Goal: Task Accomplishment & Management: Use online tool/utility

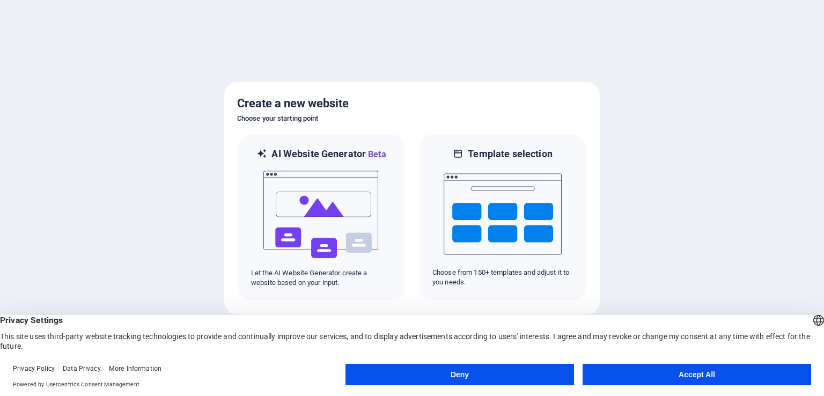
click at [370, 372] on button "Deny" at bounding box center [460, 374] width 229 height 21
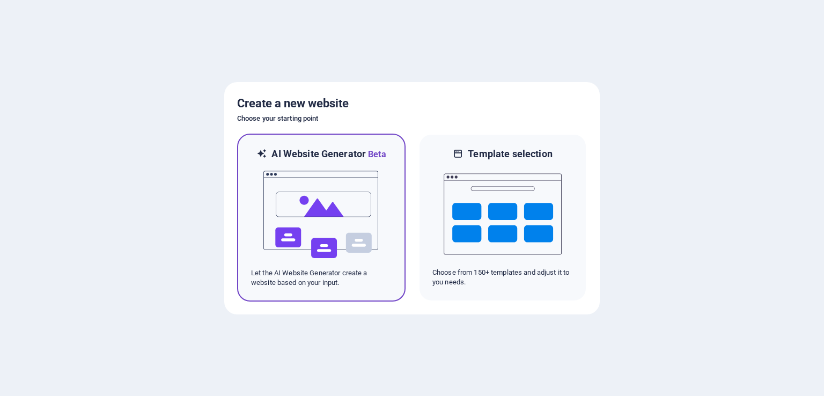
click at [340, 229] on img at bounding box center [321, 214] width 118 height 107
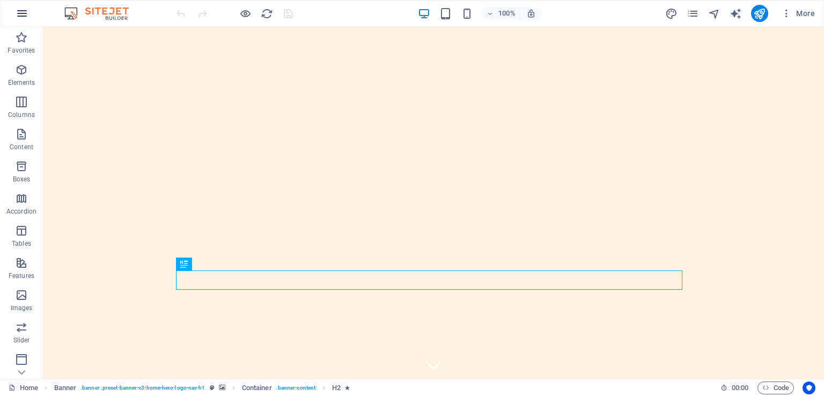
click at [16, 14] on icon "button" at bounding box center [22, 13] width 13 height 13
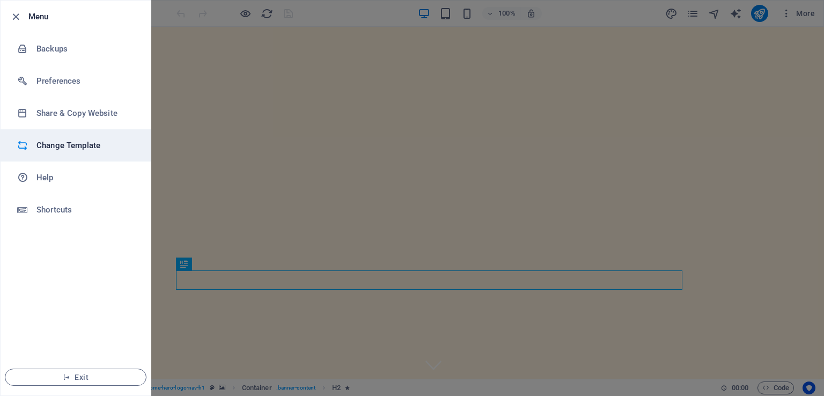
click at [66, 142] on h6 "Change Template" at bounding box center [85, 145] width 99 height 13
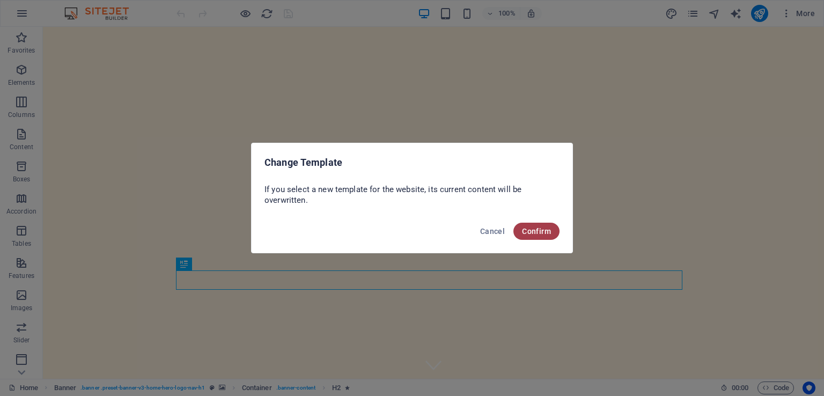
click at [546, 227] on span "Confirm" at bounding box center [536, 231] width 29 height 9
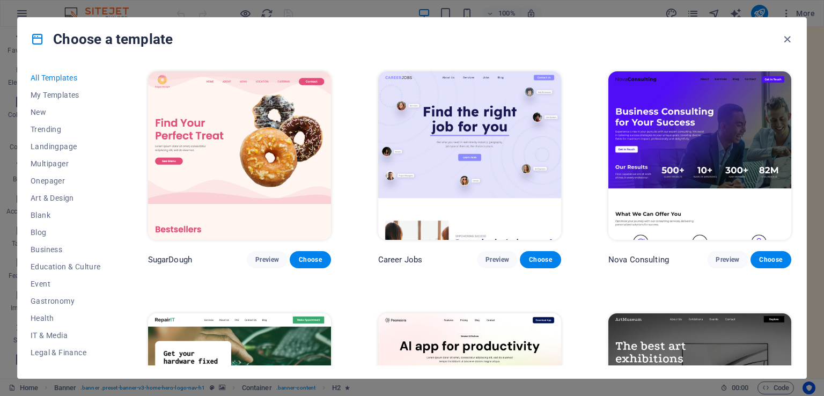
click at [791, 74] on div "All Templates My Templates New Trending Landingpage Multipager Onepager Art & D…" at bounding box center [412, 220] width 789 height 318
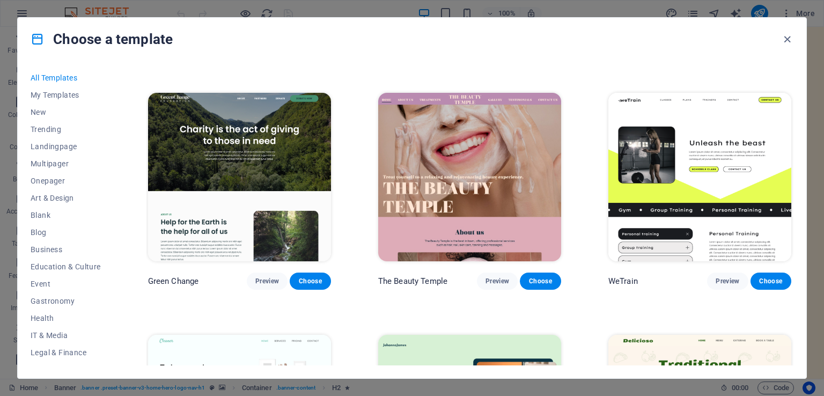
scroll to position [1471, 0]
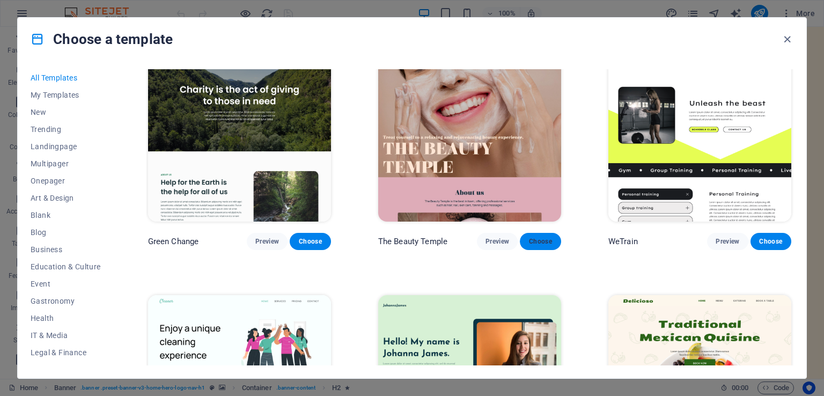
click at [541, 237] on span "Choose" at bounding box center [541, 241] width 24 height 9
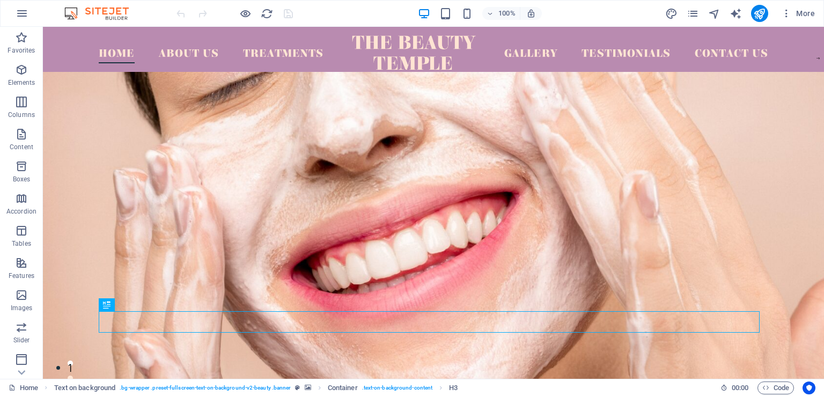
click at [673, 170] on figure at bounding box center [433, 286] width 781 height 429
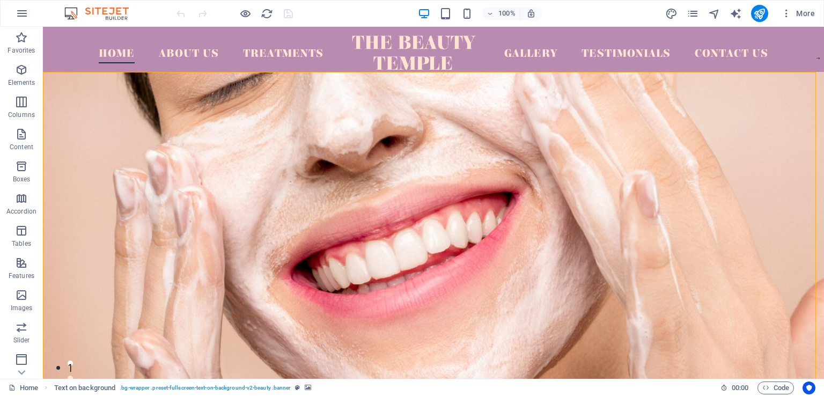
click at [673, 170] on figure at bounding box center [433, 286] width 781 height 429
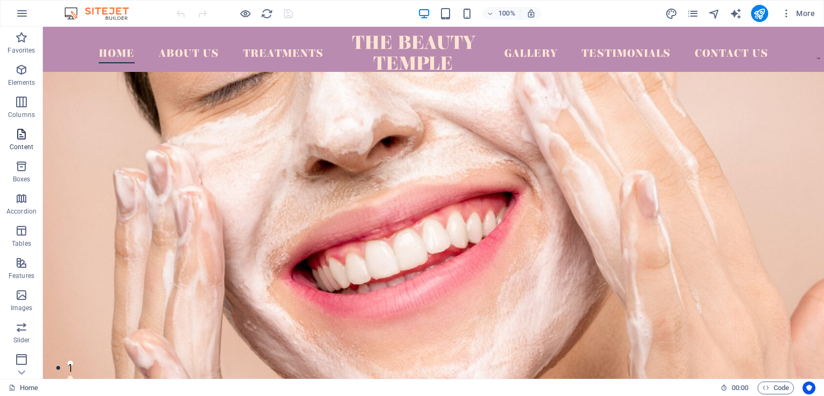
click at [22, 138] on icon "button" at bounding box center [21, 134] width 13 height 13
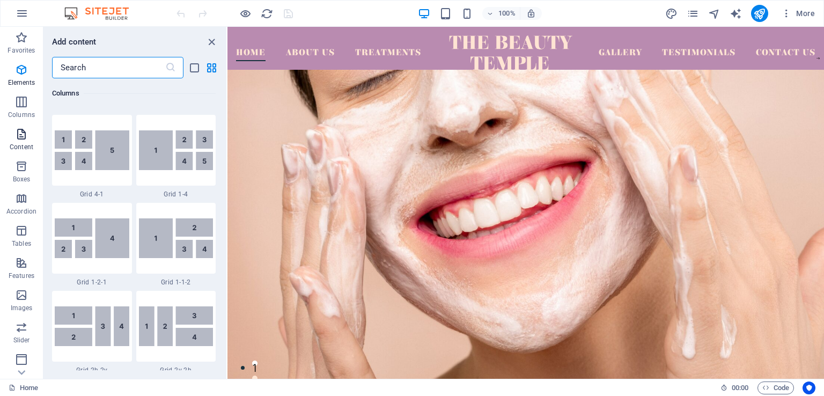
scroll to position [1878, 0]
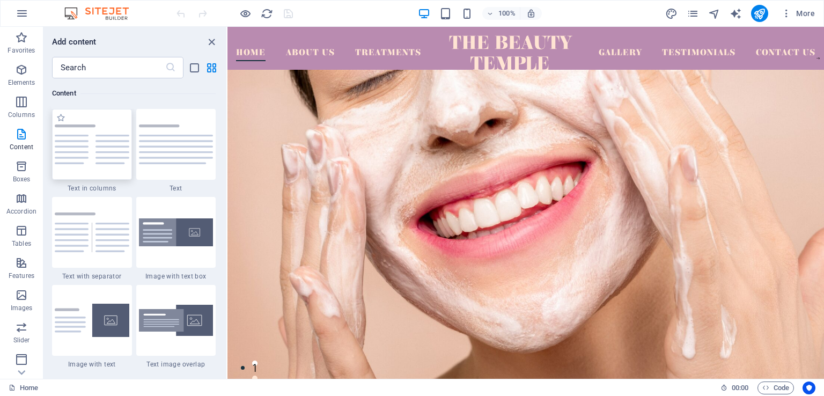
click at [87, 142] on img at bounding box center [92, 144] width 75 height 40
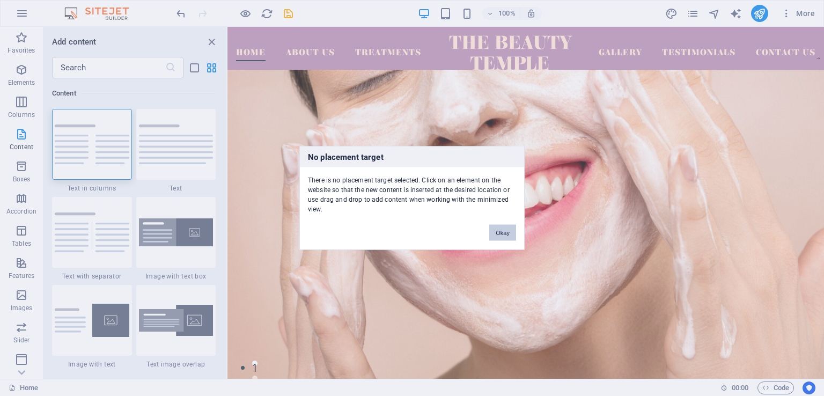
click at [511, 230] on button "Okay" at bounding box center [502, 233] width 27 height 16
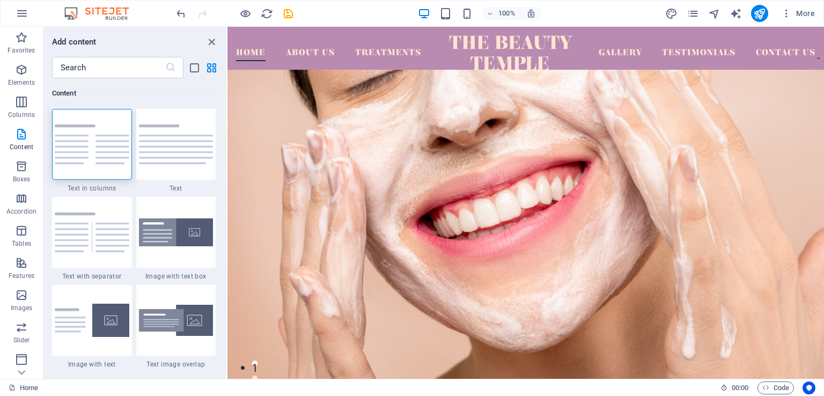
click at [443, 210] on figure at bounding box center [526, 284] width 597 height 429
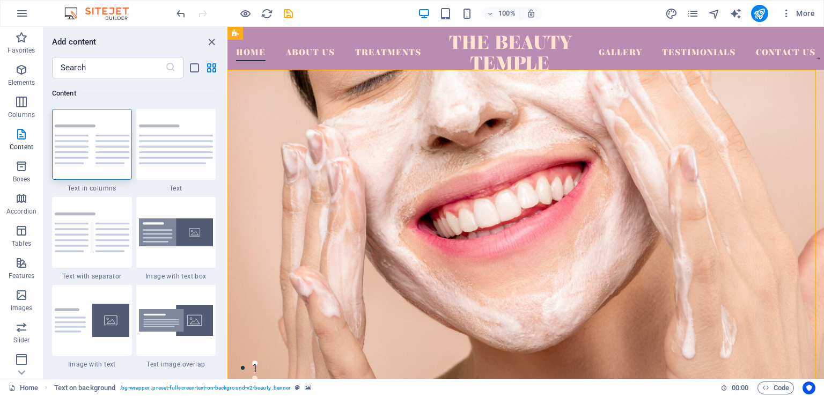
click at [443, 210] on figure at bounding box center [526, 284] width 597 height 429
select select "px"
select select "banner"
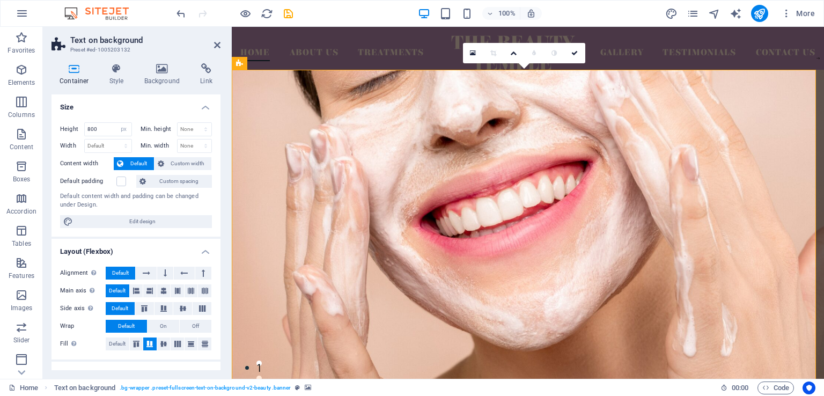
click at [443, 210] on figure at bounding box center [528, 284] width 592 height 429
click at [472, 52] on icon at bounding box center [473, 53] width 6 height 8
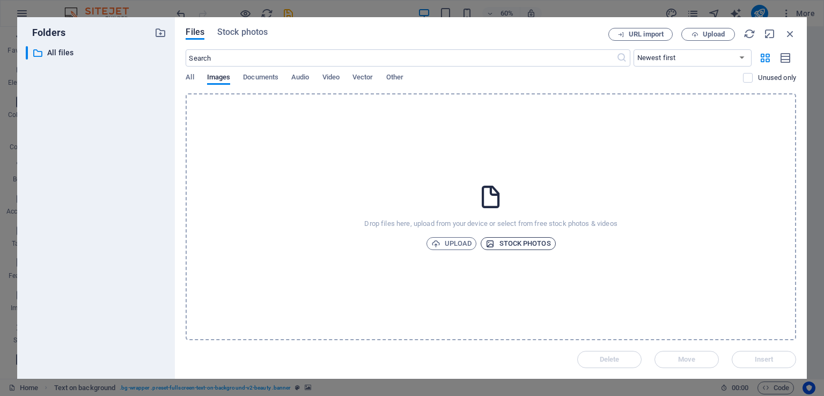
click at [506, 243] on span "Stock photos" at bounding box center [518, 243] width 65 height 13
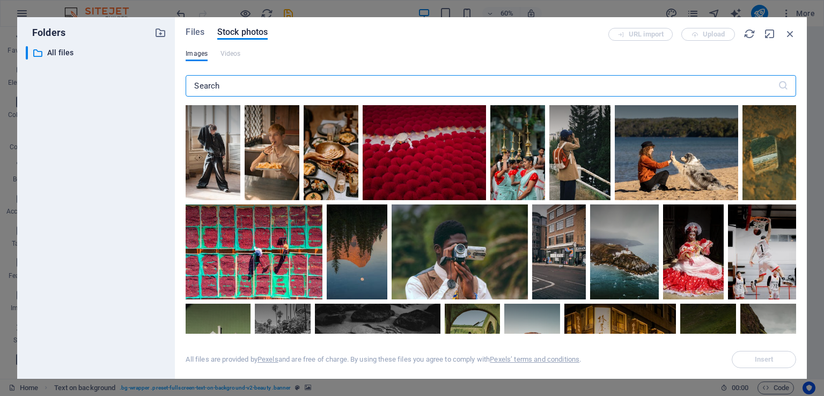
click at [462, 78] on input "text" at bounding box center [482, 85] width 592 height 21
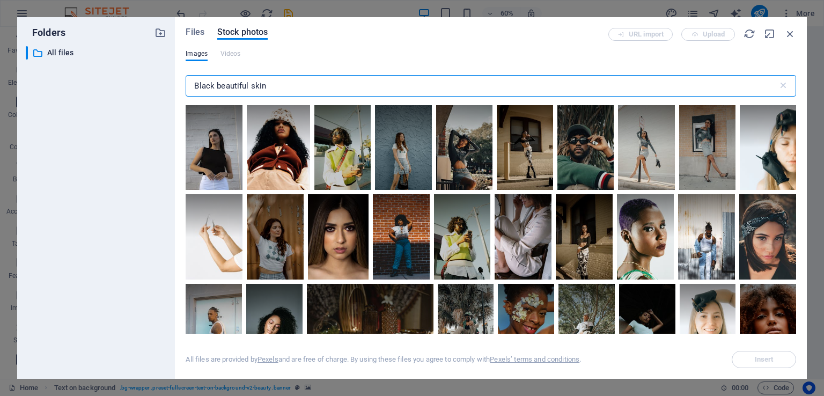
click at [462, 78] on input "Black beautiful skin" at bounding box center [482, 85] width 592 height 21
type input "Black beautiful skin"
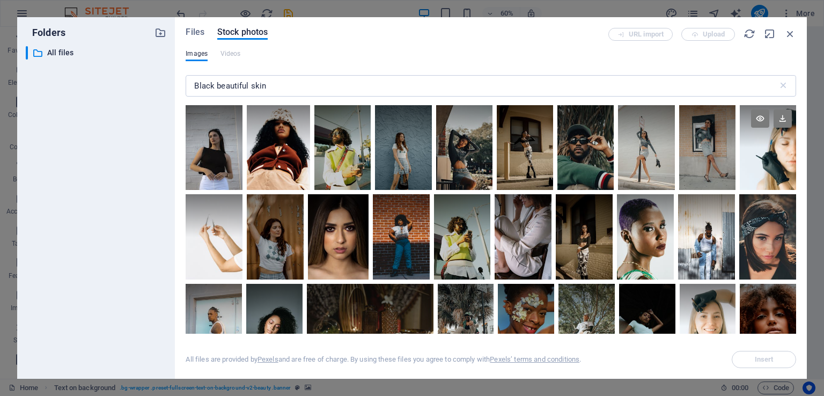
drag, startPoint x: 793, startPoint y: 129, endPoint x: 794, endPoint y: 141, distance: 11.3
click at [794, 141] on div at bounding box center [768, 126] width 56 height 42
drag, startPoint x: 794, startPoint y: 141, endPoint x: 794, endPoint y: 163, distance: 22.0
click at [794, 163] on div at bounding box center [768, 147] width 56 height 85
click at [193, 31] on span "Files" at bounding box center [195, 32] width 19 height 13
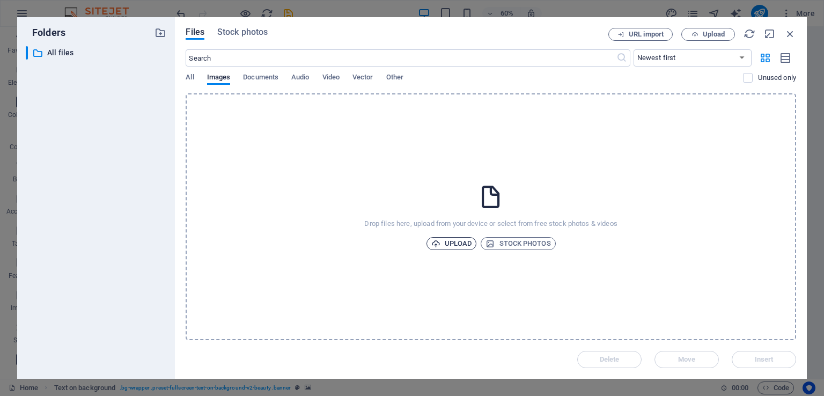
click at [448, 238] on span "Upload" at bounding box center [451, 243] width 41 height 13
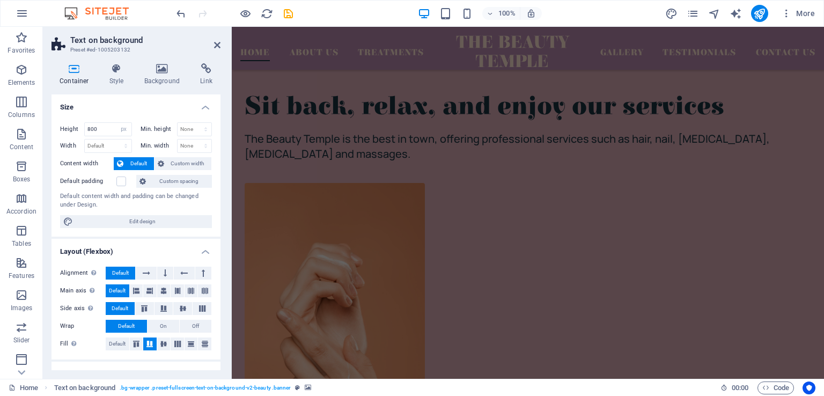
scroll to position [1298, 0]
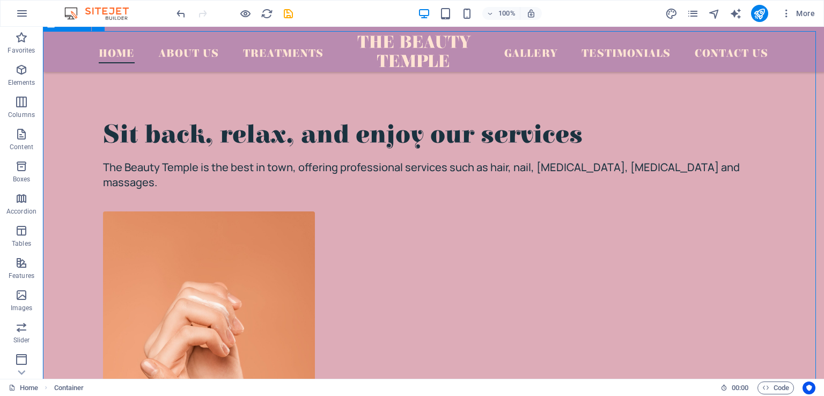
drag, startPoint x: 620, startPoint y: 166, endPoint x: 811, endPoint y: 223, distance: 199.8
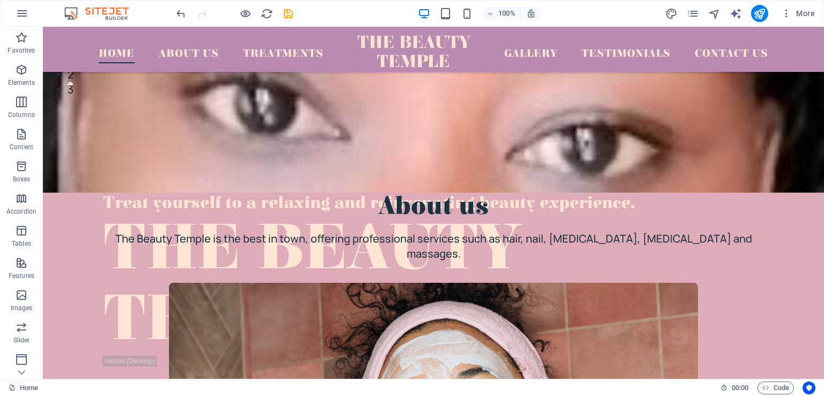
scroll to position [0, 0]
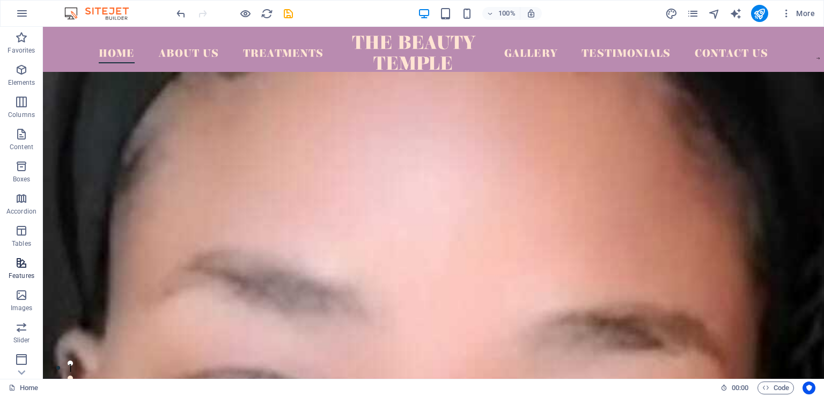
click at [21, 272] on p "Features" at bounding box center [22, 276] width 26 height 9
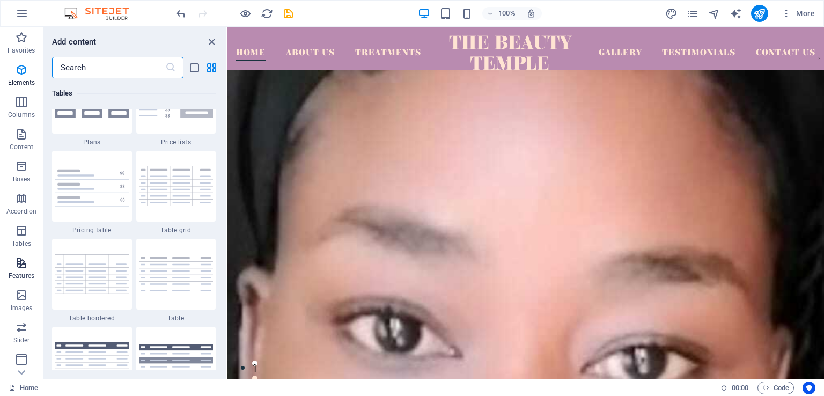
scroll to position [4183, 0]
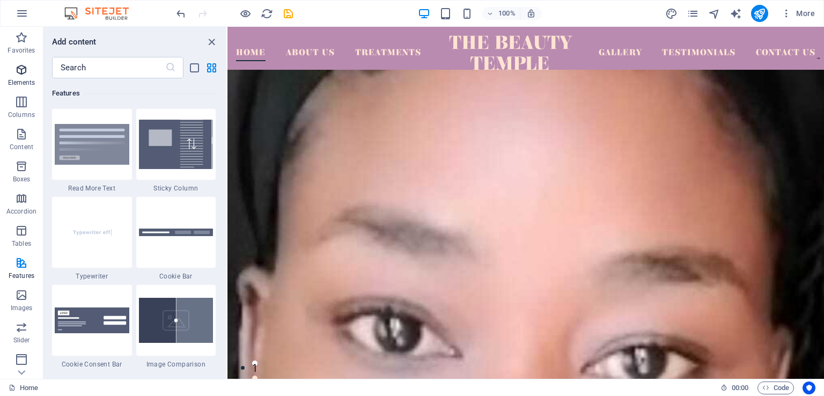
click at [22, 73] on icon "button" at bounding box center [21, 69] width 13 height 13
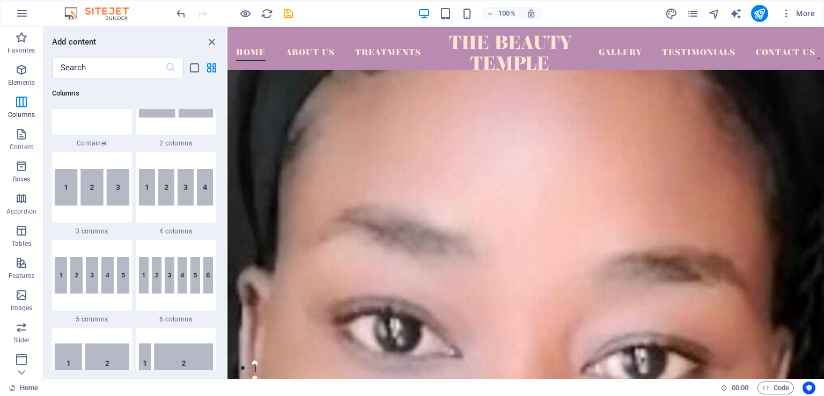
scroll to position [265, 0]
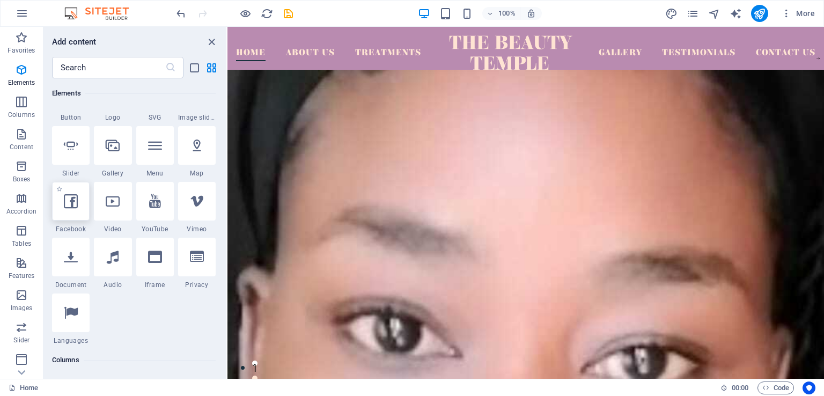
click at [86, 196] on div at bounding box center [71, 201] width 38 height 39
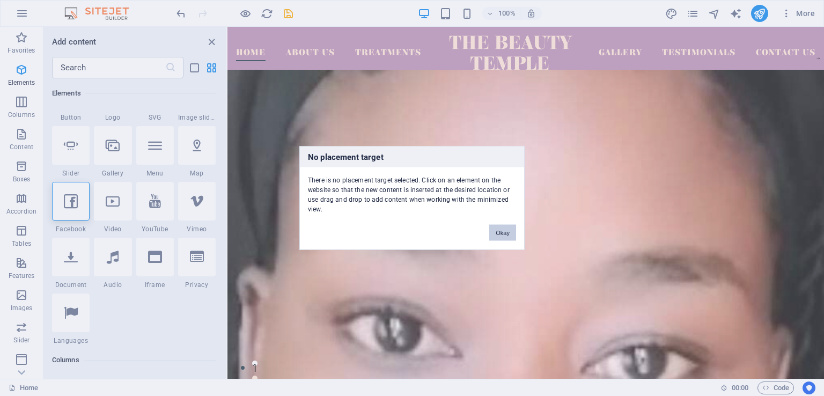
click at [500, 234] on button "Okay" at bounding box center [502, 233] width 27 height 16
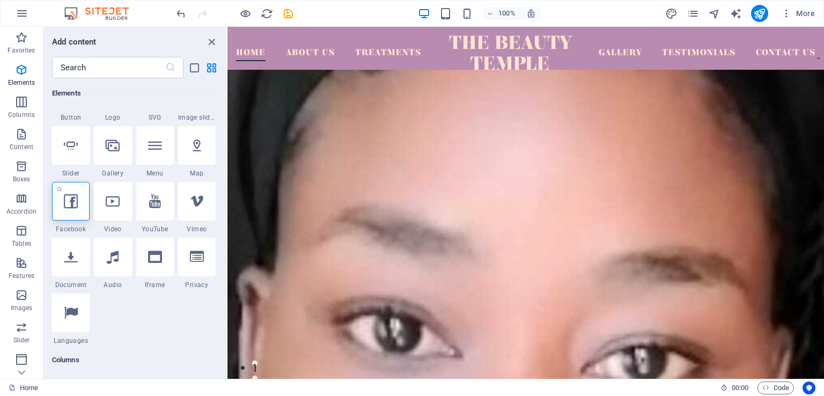
click at [68, 199] on icon at bounding box center [71, 201] width 14 height 14
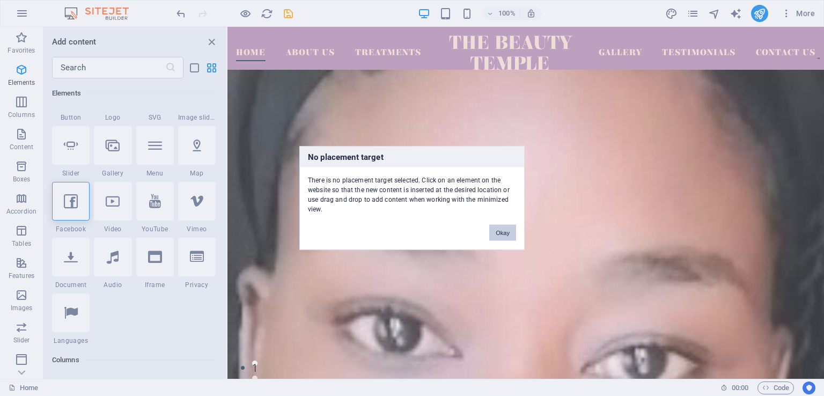
click at [496, 230] on button "Okay" at bounding box center [502, 233] width 27 height 16
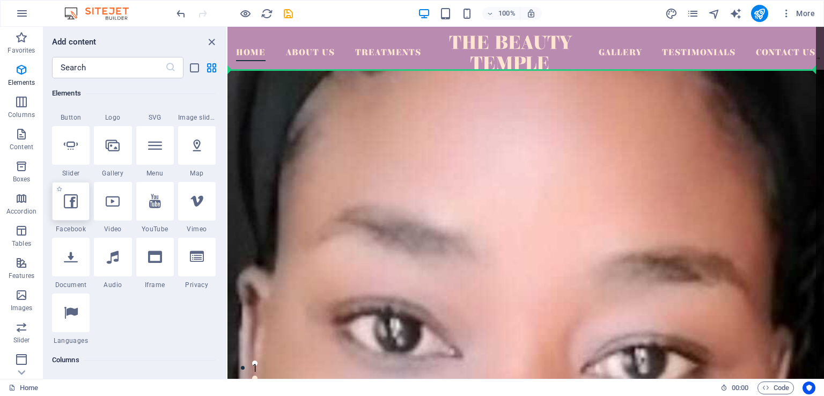
select select "%"
select select "px"
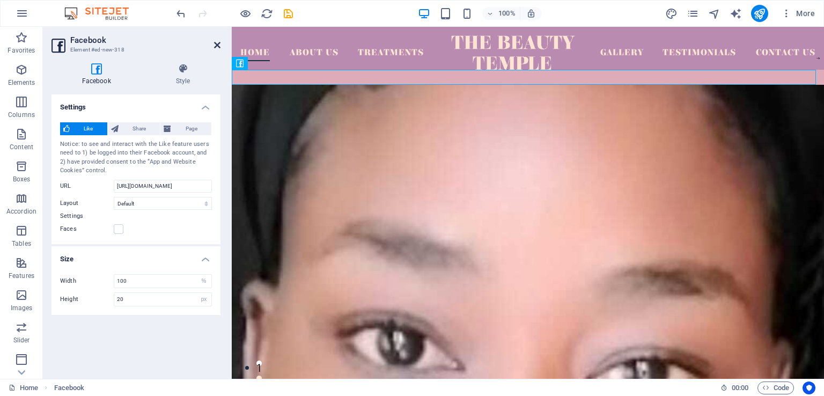
click at [216, 48] on icon at bounding box center [217, 45] width 6 height 9
